Goal: Information Seeking & Learning: Check status

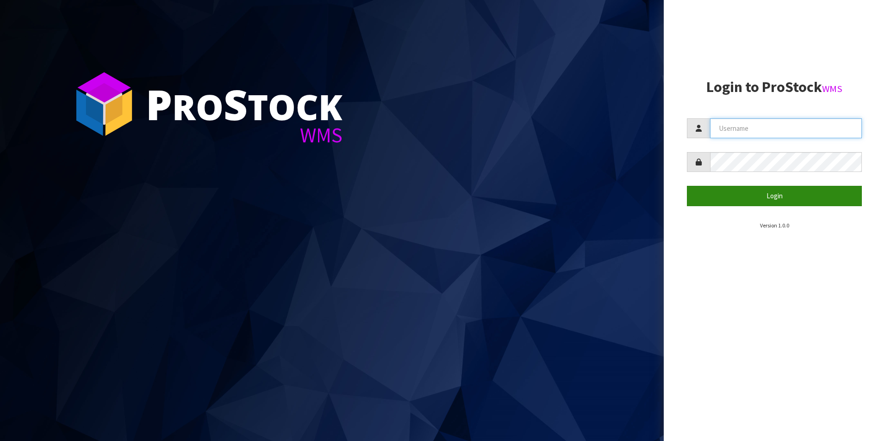
type input "aquacooler"
click at [787, 197] on button "Login" at bounding box center [774, 196] width 175 height 20
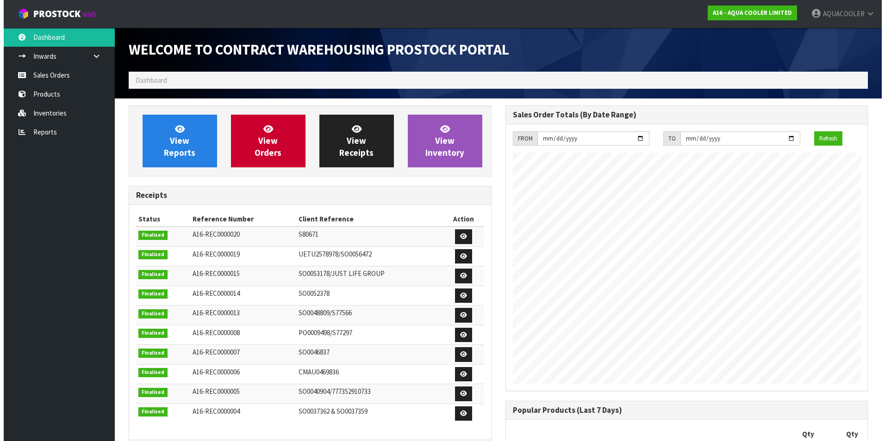
scroll to position [448, 376]
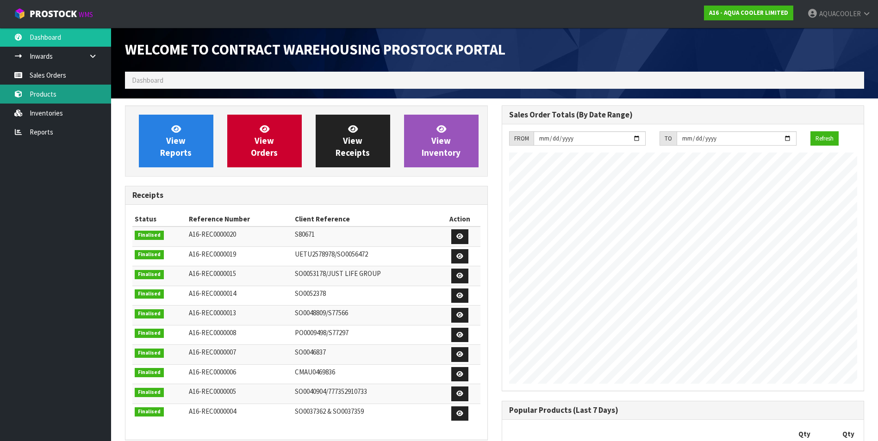
click at [47, 93] on link "Products" at bounding box center [55, 94] width 111 height 19
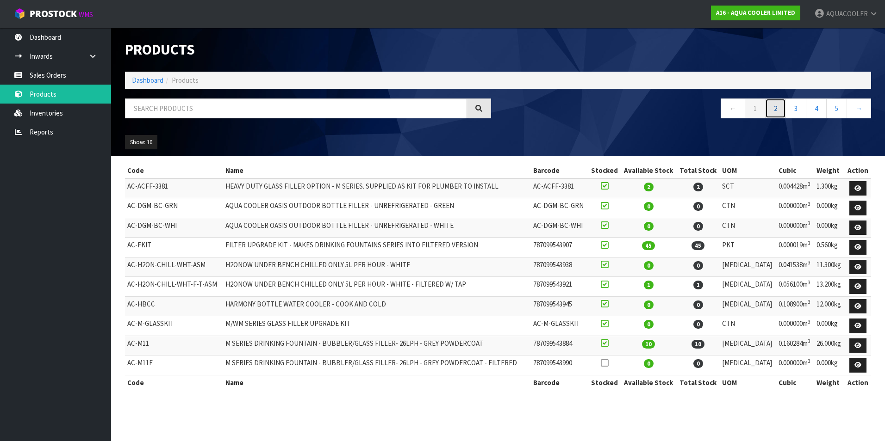
click at [773, 111] on link "2" at bounding box center [775, 109] width 21 height 20
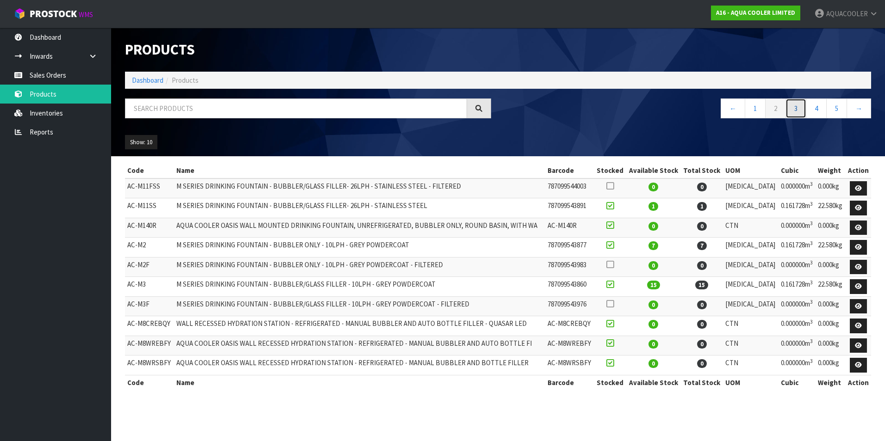
click at [799, 109] on link "3" at bounding box center [795, 109] width 21 height 20
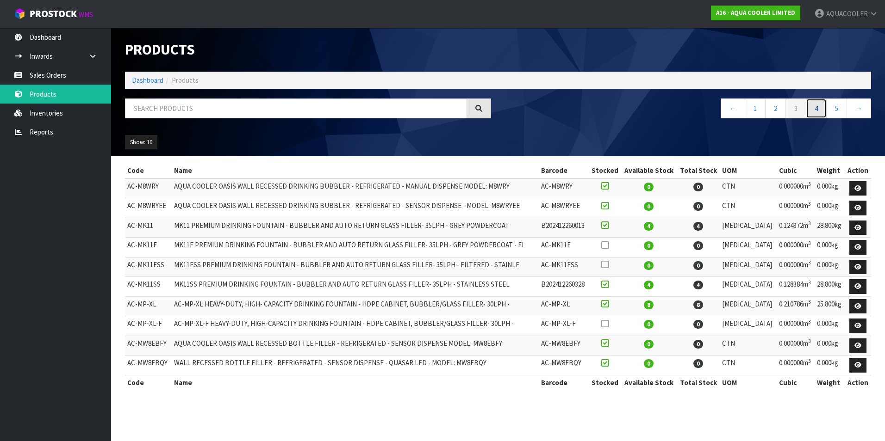
click at [816, 110] on link "4" at bounding box center [816, 109] width 21 height 20
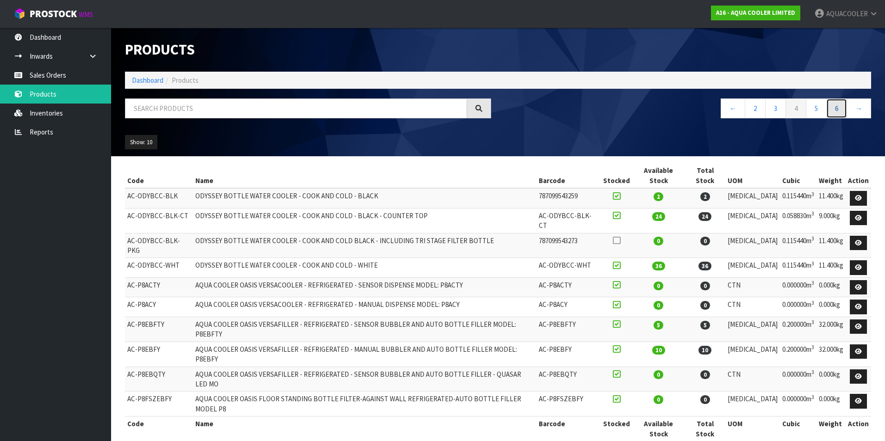
click at [837, 107] on link "6" at bounding box center [836, 109] width 21 height 20
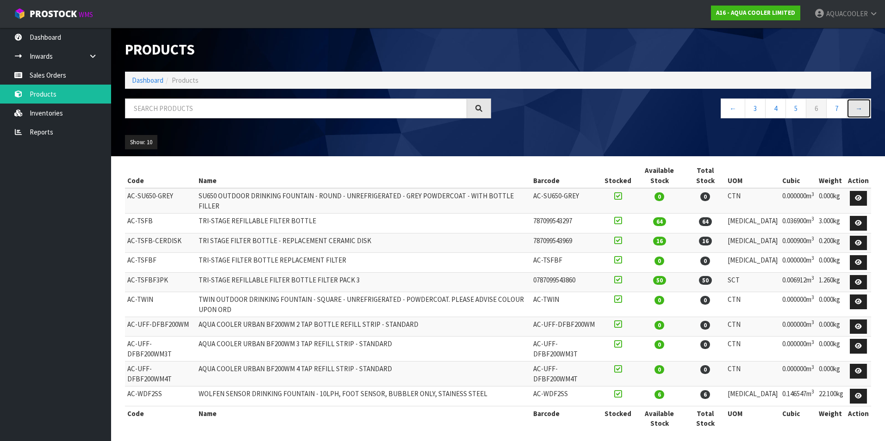
click at [858, 109] on link "→" at bounding box center [858, 109] width 25 height 20
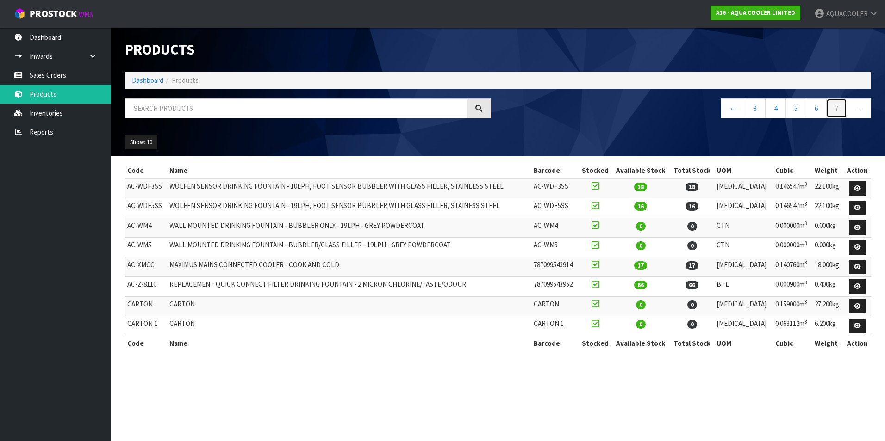
click at [833, 108] on link "7" at bounding box center [836, 109] width 21 height 20
click at [818, 108] on link "6" at bounding box center [816, 109] width 21 height 20
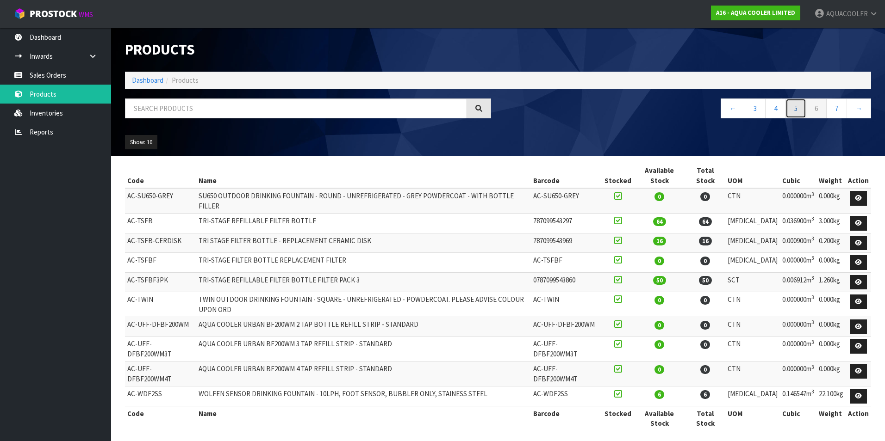
click at [797, 108] on link "5" at bounding box center [795, 109] width 21 height 20
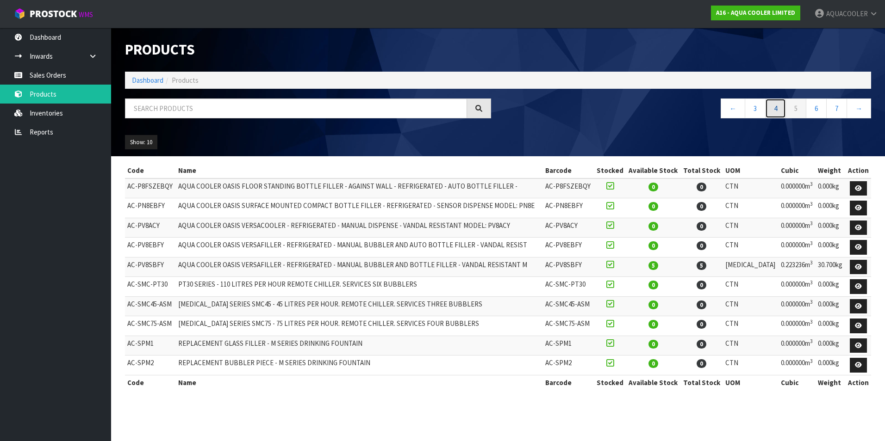
click at [775, 107] on link "4" at bounding box center [775, 109] width 21 height 20
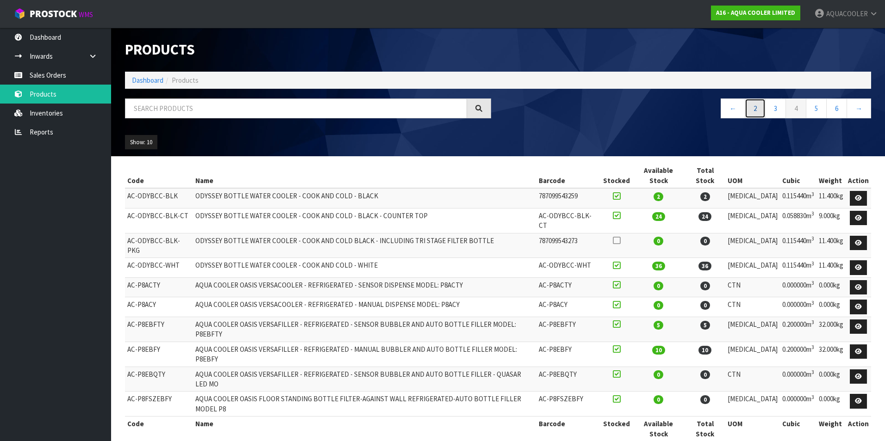
click at [755, 106] on link "2" at bounding box center [754, 109] width 21 height 20
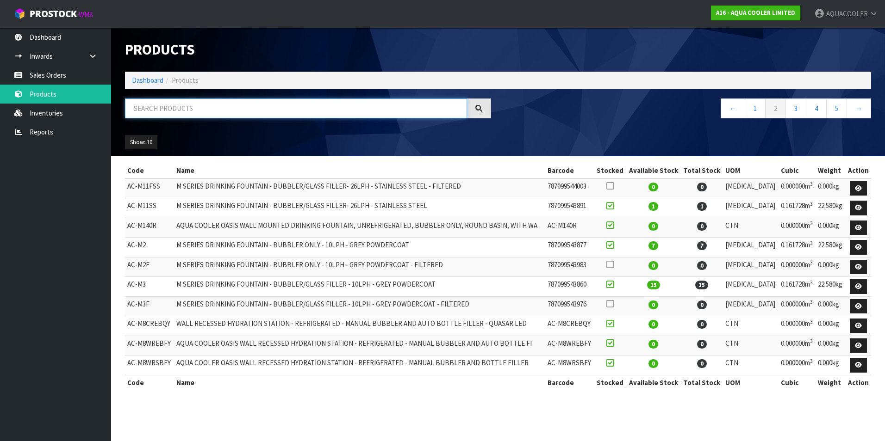
click at [149, 112] on input "text" at bounding box center [296, 109] width 342 height 20
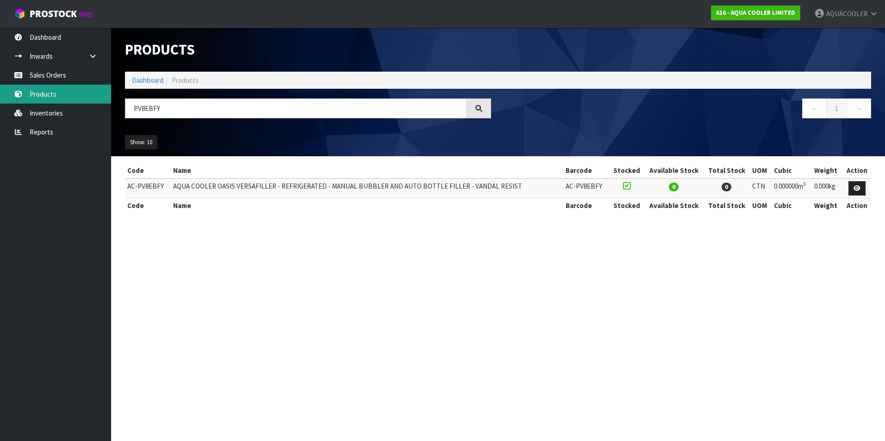
click at [42, 92] on link "Products" at bounding box center [55, 94] width 111 height 19
click at [168, 111] on input "PV8EBFY" at bounding box center [296, 109] width 342 height 20
type input "P"
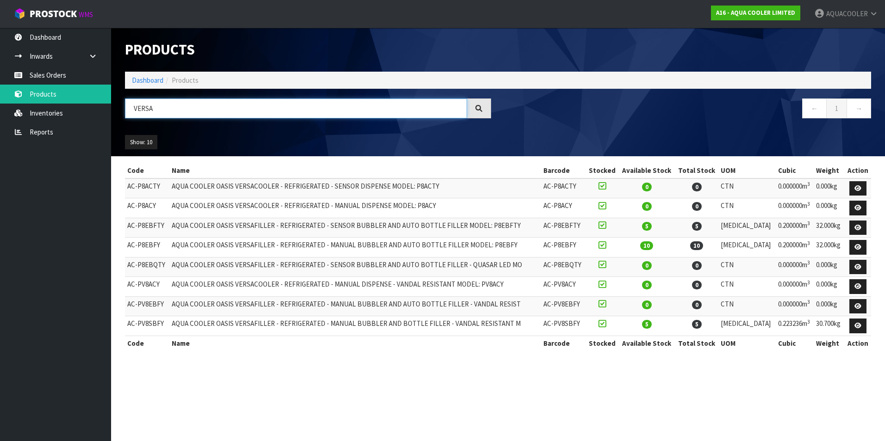
type input "VERSA"
drag, startPoint x: 484, startPoint y: 244, endPoint x: 505, endPoint y: 247, distance: 20.5
click at [505, 247] on td "AQUA COOLER OASIS VERSAFILLER - REFRIGERATED - MANUAL BUBBLER AND AUTO BOTTLE F…" at bounding box center [355, 248] width 372 height 20
copy td "P8EBFY"
drag, startPoint x: 127, startPoint y: 324, endPoint x: 162, endPoint y: 324, distance: 35.2
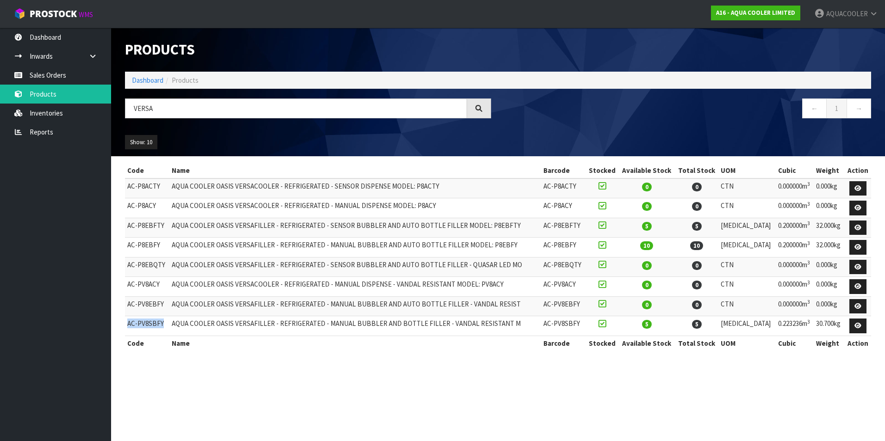
click at [162, 324] on td "AC-PV8SBFY" at bounding box center [147, 326] width 44 height 20
drag, startPoint x: 162, startPoint y: 324, endPoint x: 156, endPoint y: 325, distance: 5.7
copy td "AC-PV8SBFY"
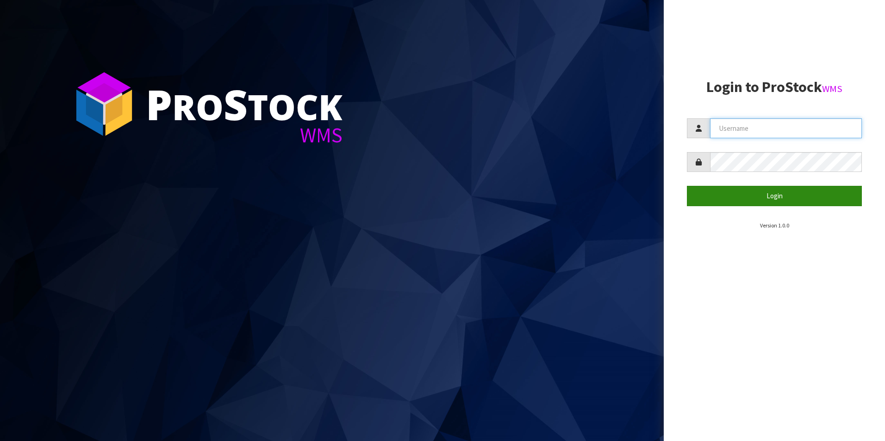
type input "aquacooler"
click at [780, 195] on button "Login" at bounding box center [774, 196] width 175 height 20
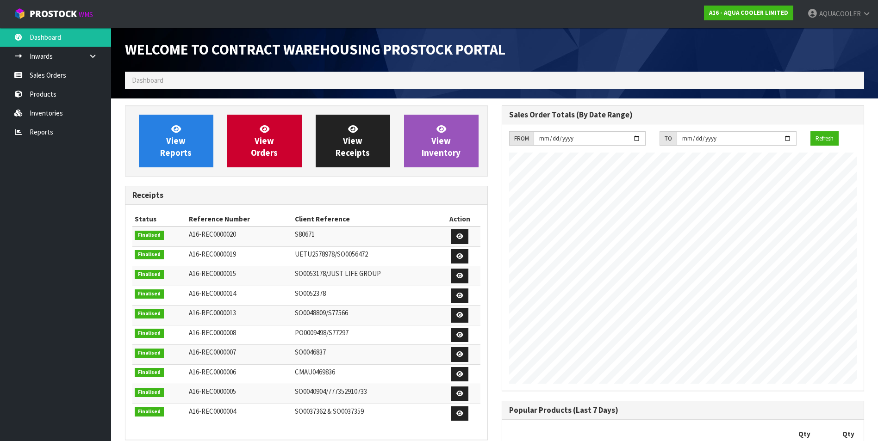
scroll to position [448, 376]
click at [45, 35] on link "Dashboard" at bounding box center [55, 37] width 111 height 19
click at [44, 73] on link "Sales Orders" at bounding box center [55, 75] width 111 height 19
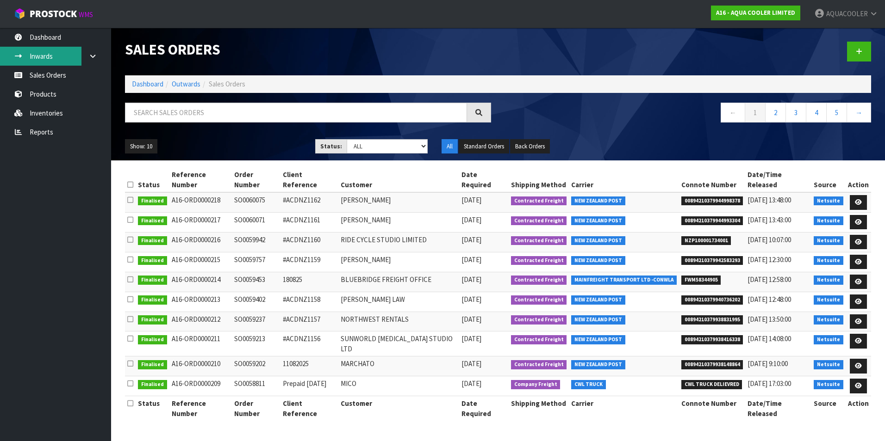
click at [41, 55] on link "Inwards" at bounding box center [55, 56] width 111 height 19
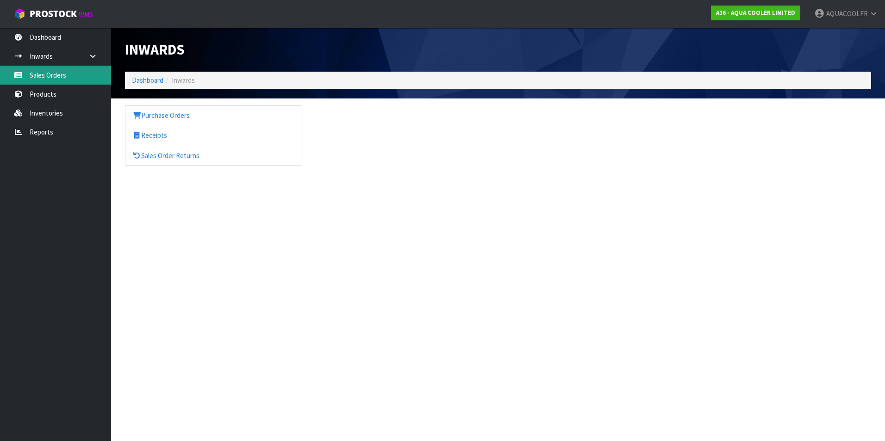
click at [45, 74] on link "Sales Orders" at bounding box center [55, 75] width 111 height 19
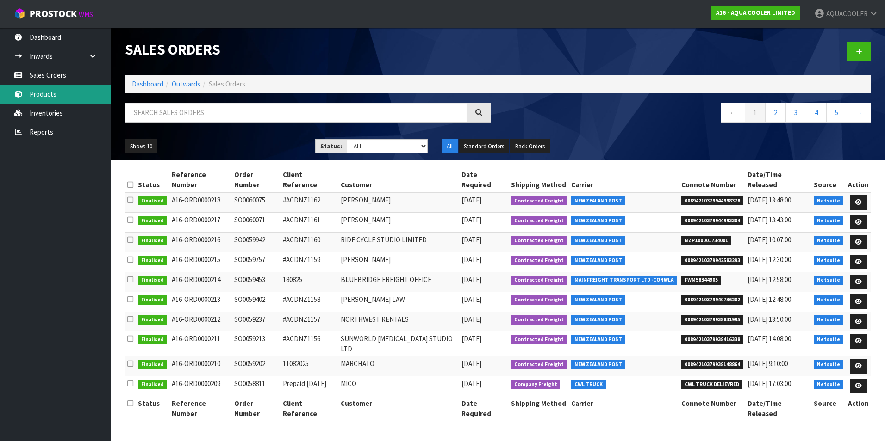
click at [44, 93] on link "Products" at bounding box center [55, 94] width 111 height 19
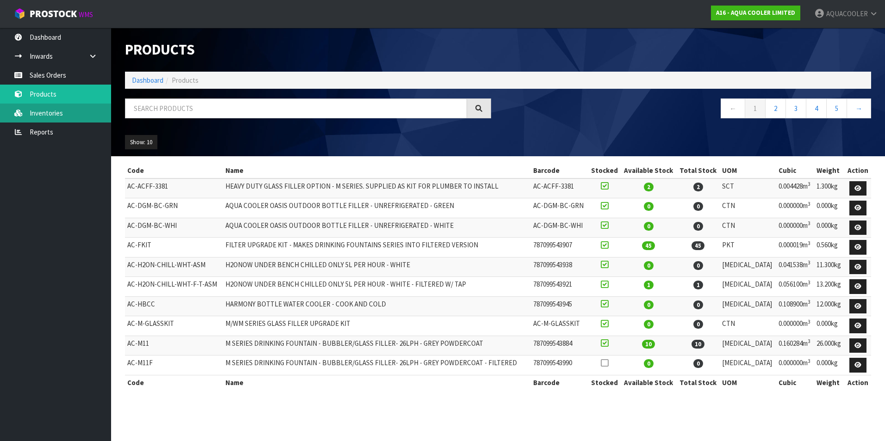
click at [49, 110] on link "Inventories" at bounding box center [55, 113] width 111 height 19
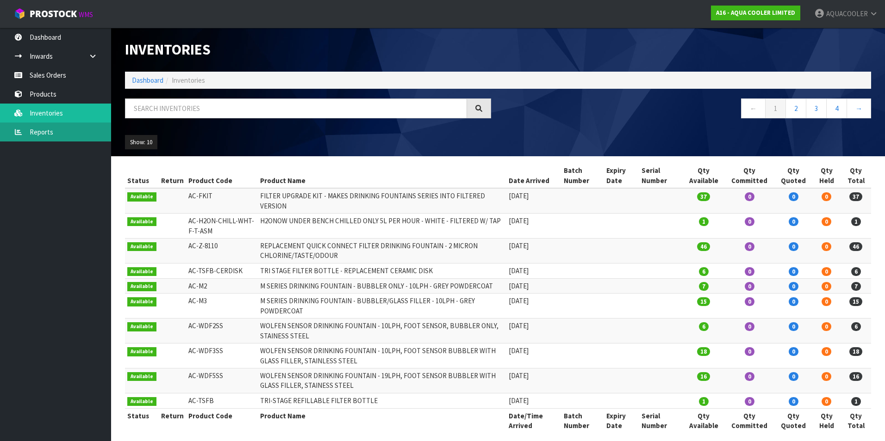
click at [45, 130] on link "Reports" at bounding box center [55, 132] width 111 height 19
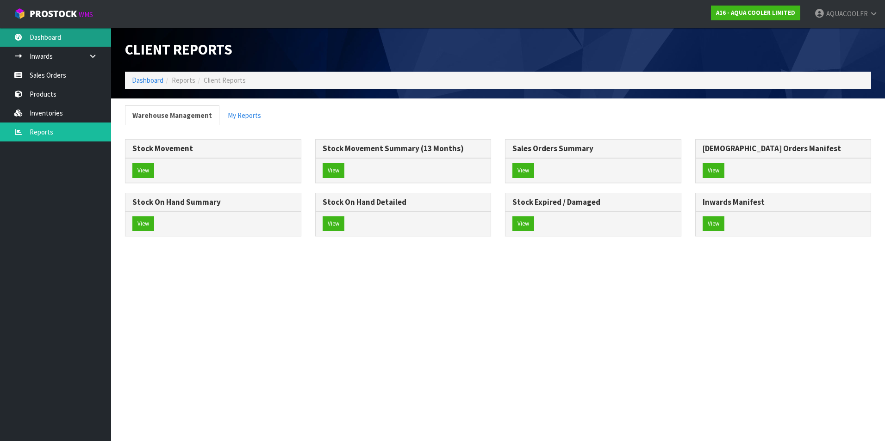
click at [48, 35] on link "Dashboard" at bounding box center [55, 37] width 111 height 19
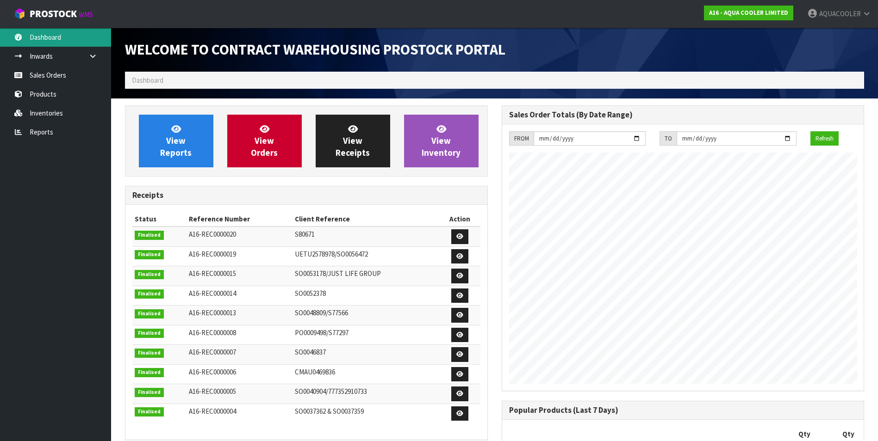
scroll to position [448, 376]
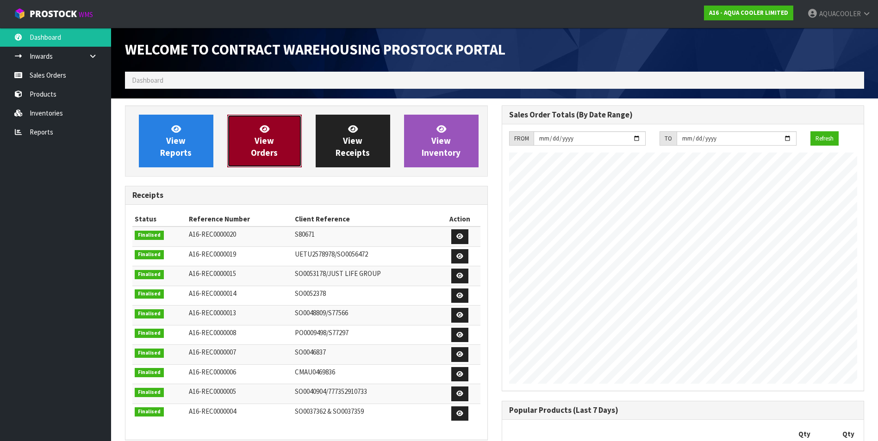
click at [267, 144] on span "View Orders" at bounding box center [264, 141] width 27 height 35
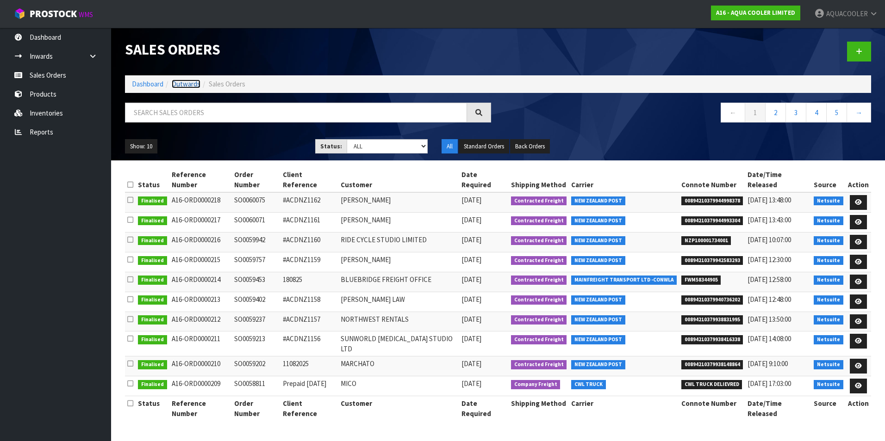
click at [183, 83] on link "Outwards" at bounding box center [186, 84] width 29 height 9
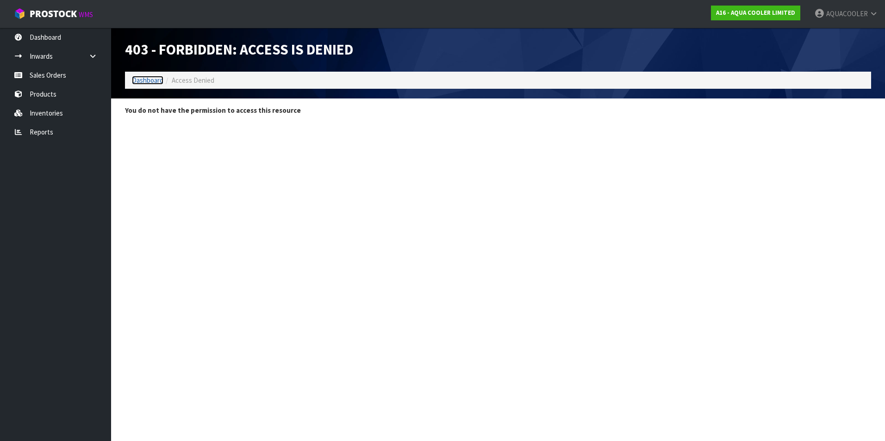
click at [139, 80] on link "Dashboard" at bounding box center [147, 80] width 31 height 9
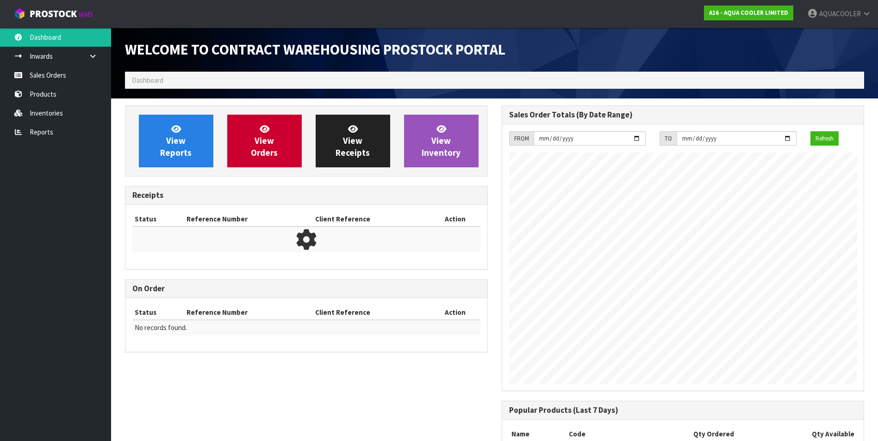
scroll to position [448, 376]
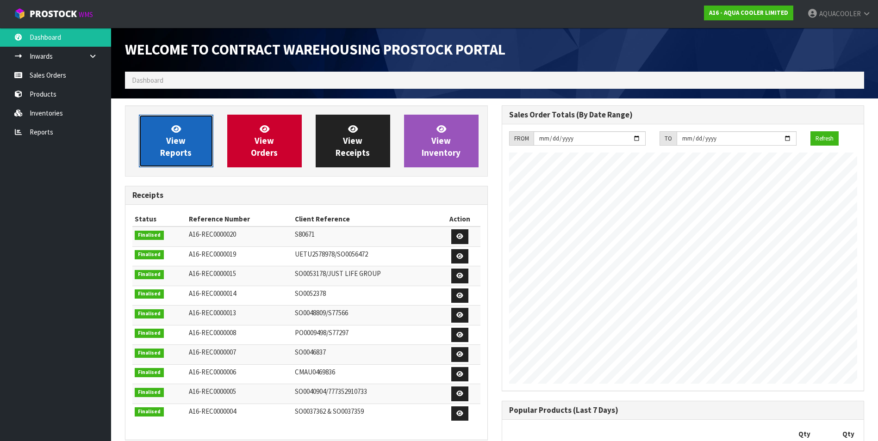
click at [172, 142] on span "View Reports" at bounding box center [175, 141] width 31 height 35
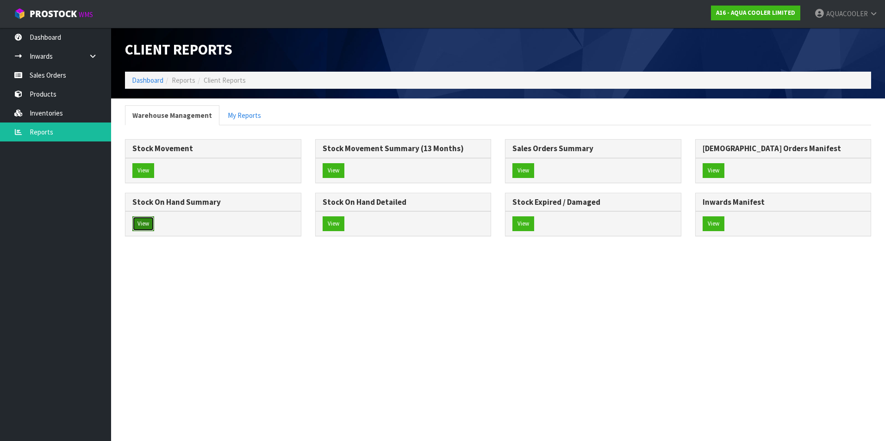
click at [142, 222] on button "View" at bounding box center [143, 224] width 22 height 15
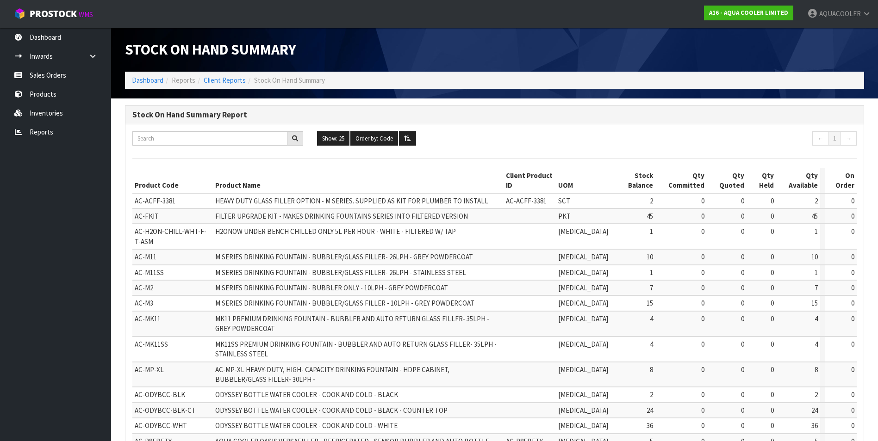
scroll to position [46, 0]
